Goal: Find specific page/section: Find specific page/section

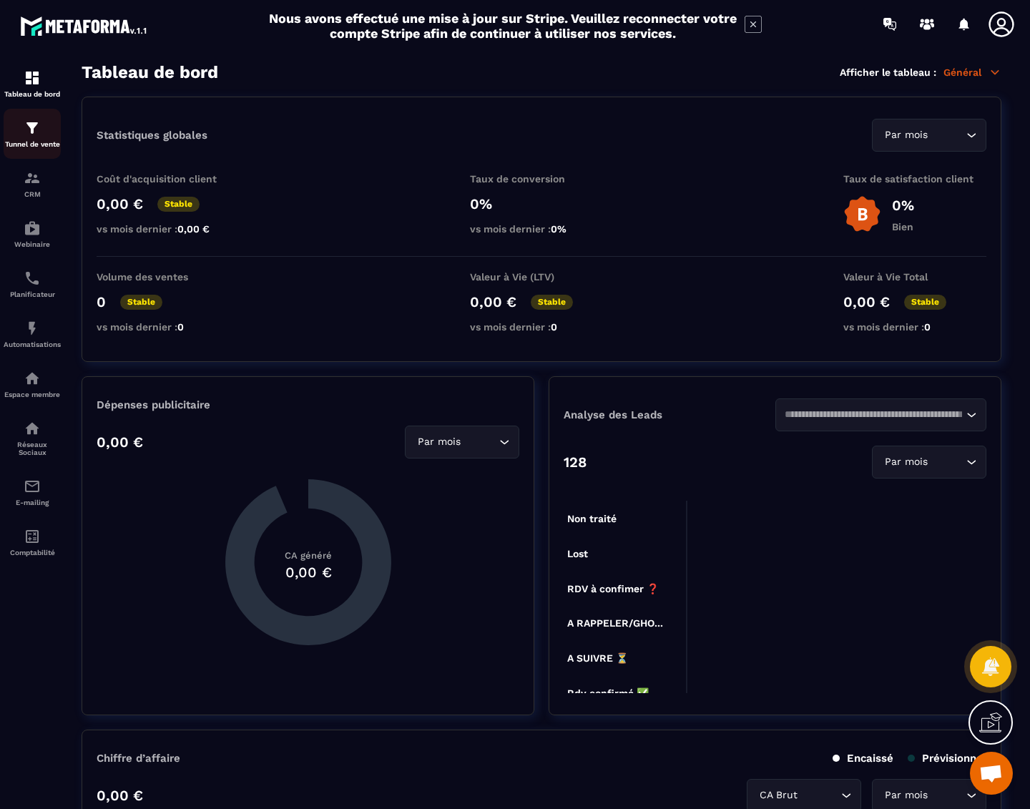
click at [41, 131] on div "Tunnel de vente" at bounding box center [32, 133] width 57 height 29
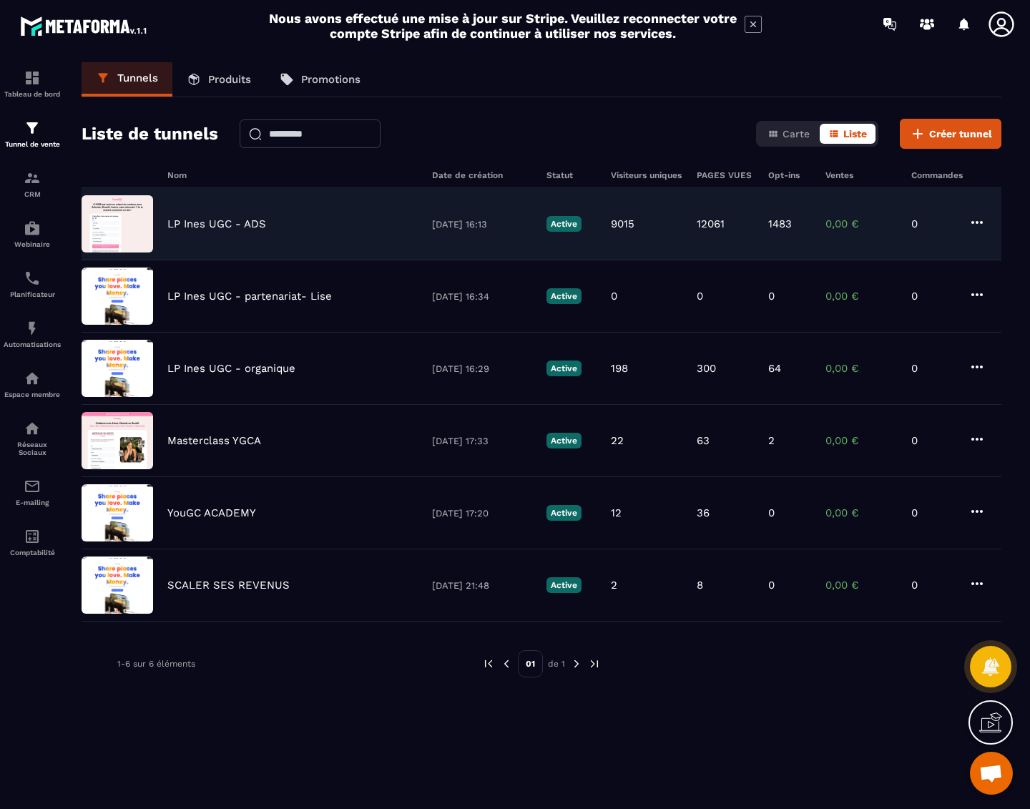
click at [229, 226] on p "LP Ines UGC - ADS" at bounding box center [216, 223] width 99 height 13
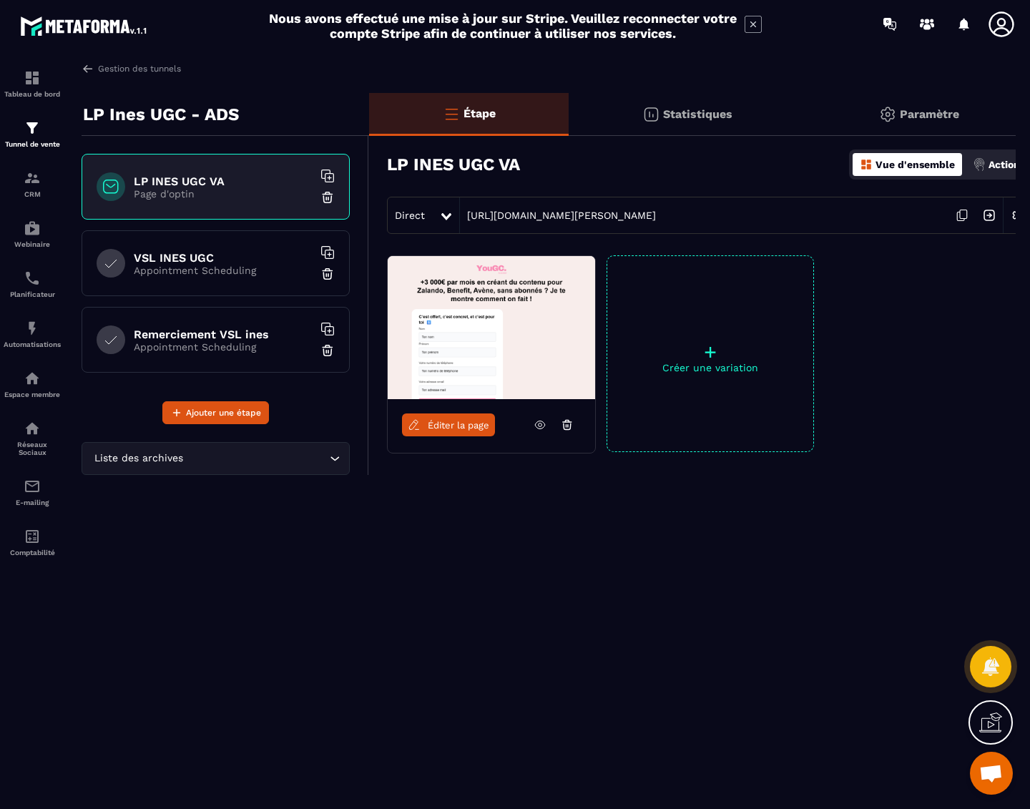
click at [961, 219] on icon at bounding box center [961, 215] width 27 height 27
click at [446, 428] on span "Éditer la page" at bounding box center [459, 425] width 62 height 11
